Goal: Task Accomplishment & Management: Complete application form

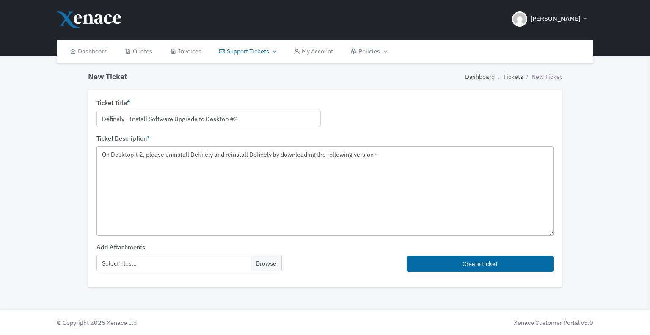
click at [404, 155] on textarea "On Desktop #2, please uninstall Definely and reinstall Definely by downloading …" at bounding box center [325, 190] width 457 height 89
paste textarea "[URL][DOMAIN_NAME]"
click at [406, 168] on textarea "On Desktop #2, please uninstall Definely and reinstall Definely by downloading …" at bounding box center [325, 190] width 457 height 89
drag, startPoint x: 379, startPoint y: 154, endPoint x: 392, endPoint y: 164, distance: 15.7
click at [392, 164] on textarea "On Desktop #2, please uninstall Definely and reinstall Definely by downloading …" at bounding box center [325, 190] width 457 height 89
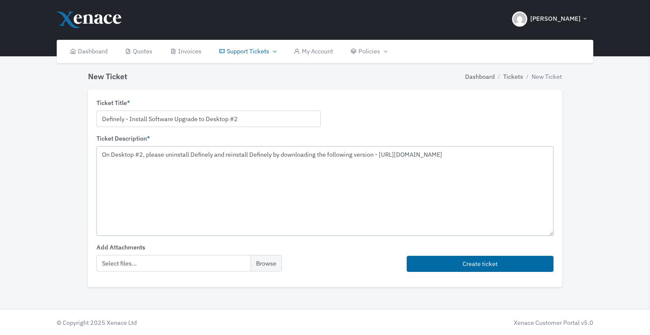
type textarea "On Desktop #2, please uninstall Definely and reinstall Definely by downloading …"
click at [326, 185] on textarea "On Desktop #2, please uninstall Definely and reinstall Definely by downloading …" at bounding box center [325, 190] width 457 height 89
click at [284, 165] on textarea "On Desktop #2, please uninstall Definely and reinstall Definely by downloading …" at bounding box center [325, 190] width 457 height 89
click at [473, 264] on button "Create ticket" at bounding box center [480, 264] width 147 height 17
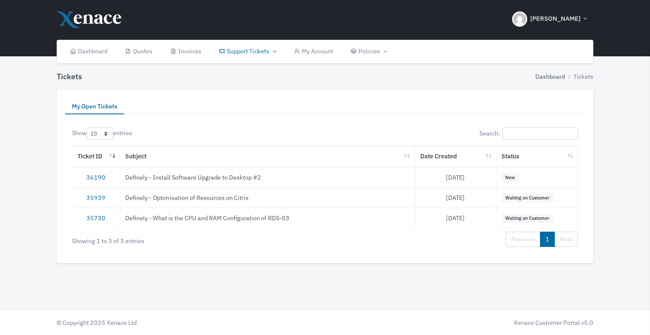
click at [190, 180] on td "Definely - Install Software Upgrade to Desktop #2" at bounding box center [267, 177] width 295 height 20
click at [97, 175] on link "36190" at bounding box center [95, 177] width 19 height 8
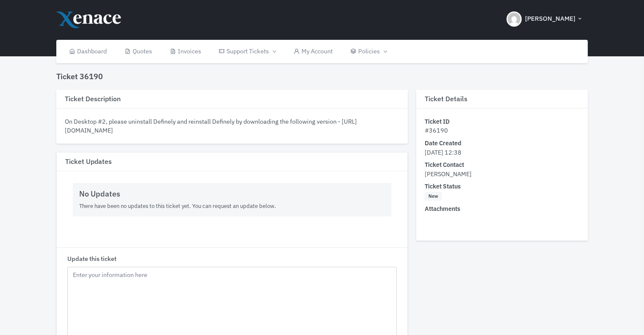
drag, startPoint x: 355, startPoint y: 132, endPoint x: 65, endPoint y: 130, distance: 290.4
click at [65, 130] on div "On Desktop #2, please uninstall Definely and reinstall Definely by downloading …" at bounding box center [232, 126] width 335 height 18
copy div "[URL][DOMAIN_NAME]"
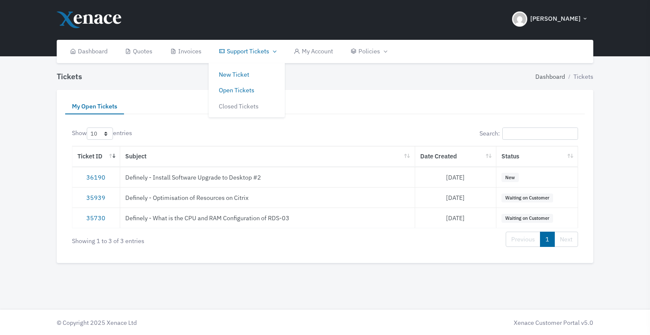
click at [246, 75] on link "New Ticket" at bounding box center [247, 74] width 76 height 16
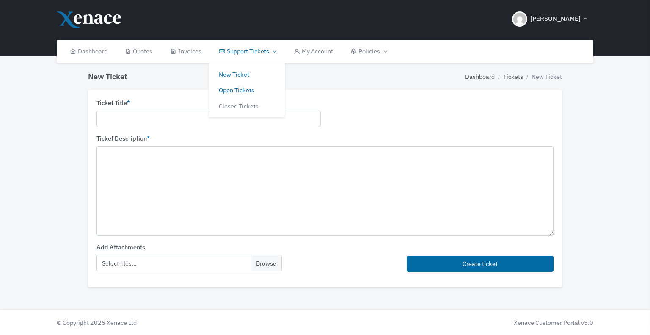
click at [246, 89] on link "Open Tickets" at bounding box center [247, 90] width 76 height 16
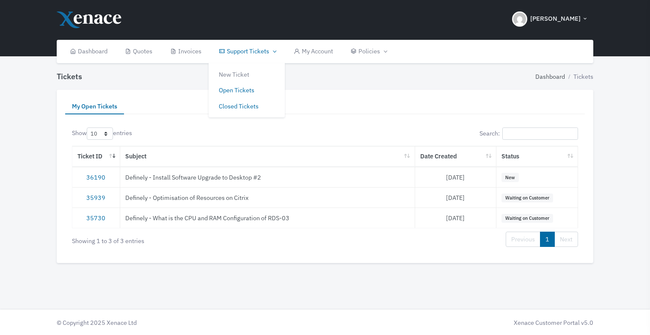
click at [247, 102] on link "Closed Tickets" at bounding box center [247, 106] width 76 height 16
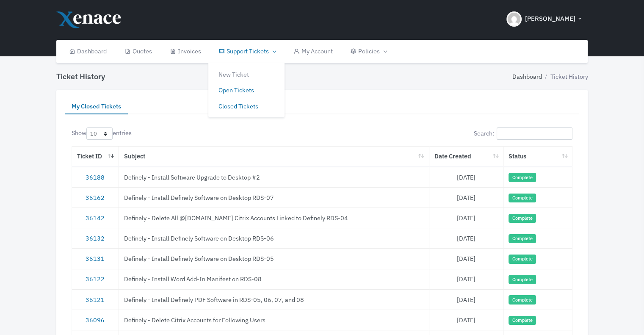
click at [246, 89] on link "Open Tickets" at bounding box center [246, 90] width 76 height 16
